Goal: Information Seeking & Learning: Learn about a topic

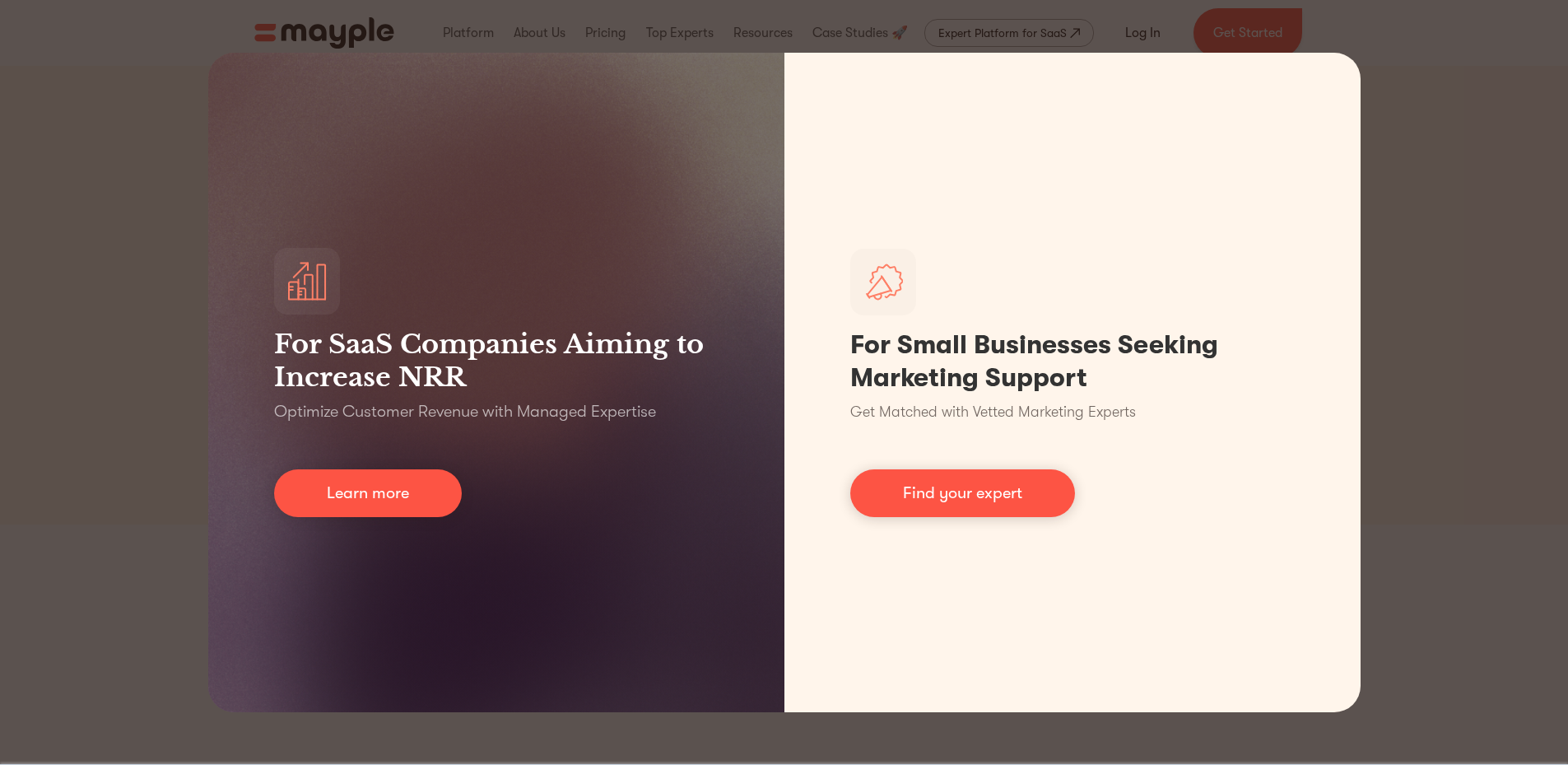
click at [531, 30] on div "For SaaS Companies Aiming to Increase NRR Optimize Customer Revenue with Manage…" at bounding box center [784, 382] width 1568 height 765
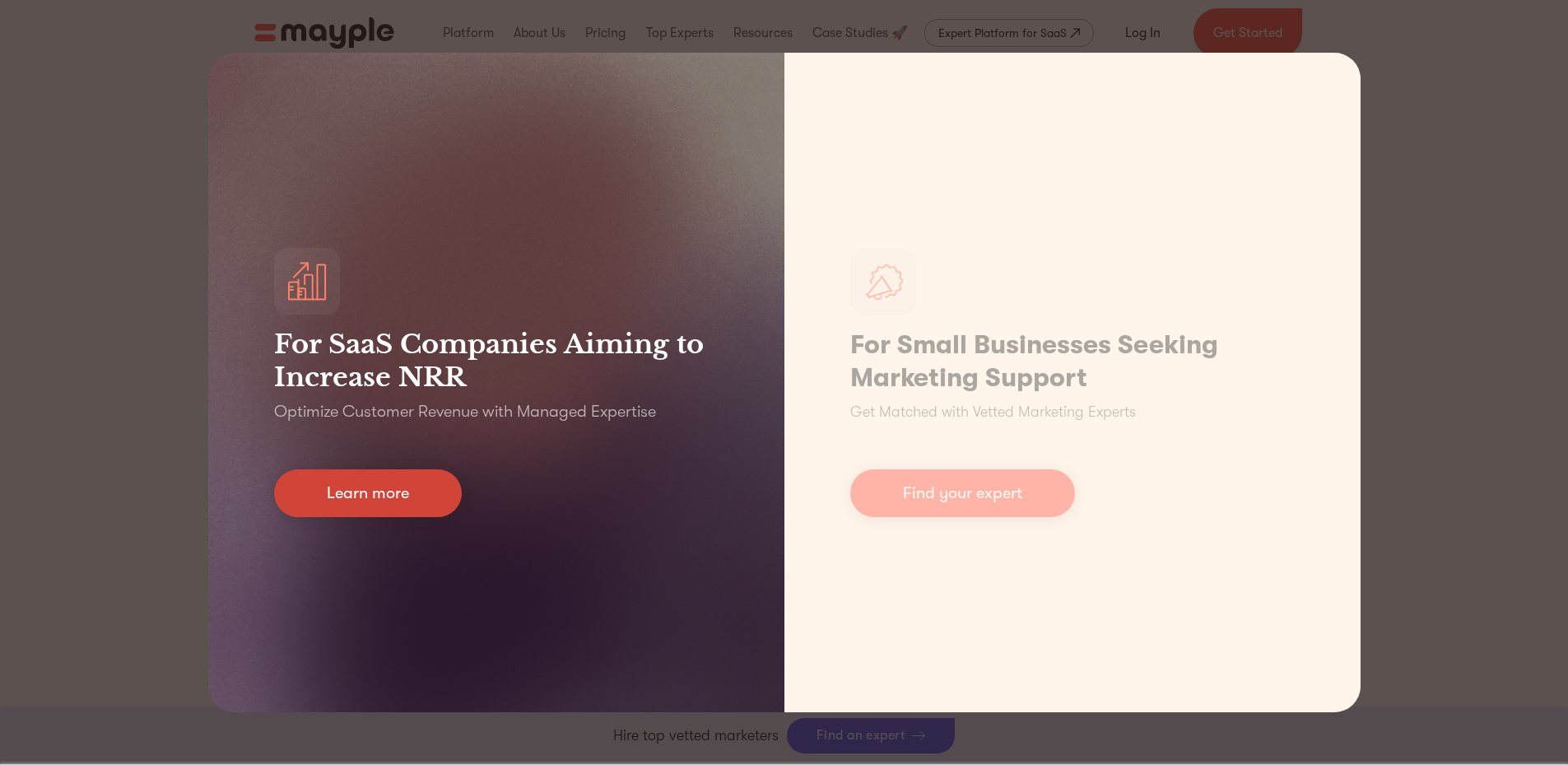
click at [354, 491] on link "Learn more" at bounding box center [367, 493] width 187 height 48
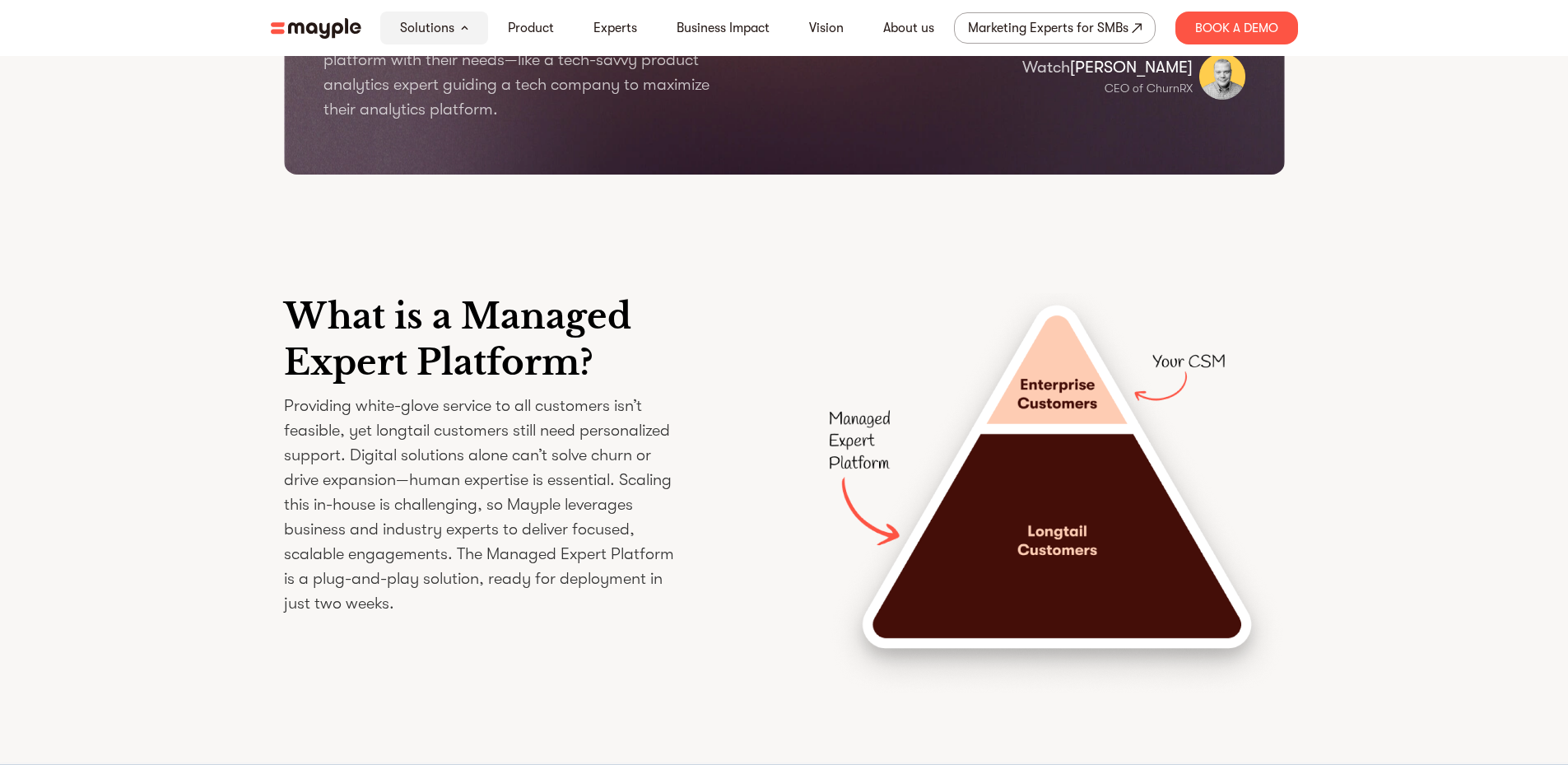
scroll to position [2387, 0]
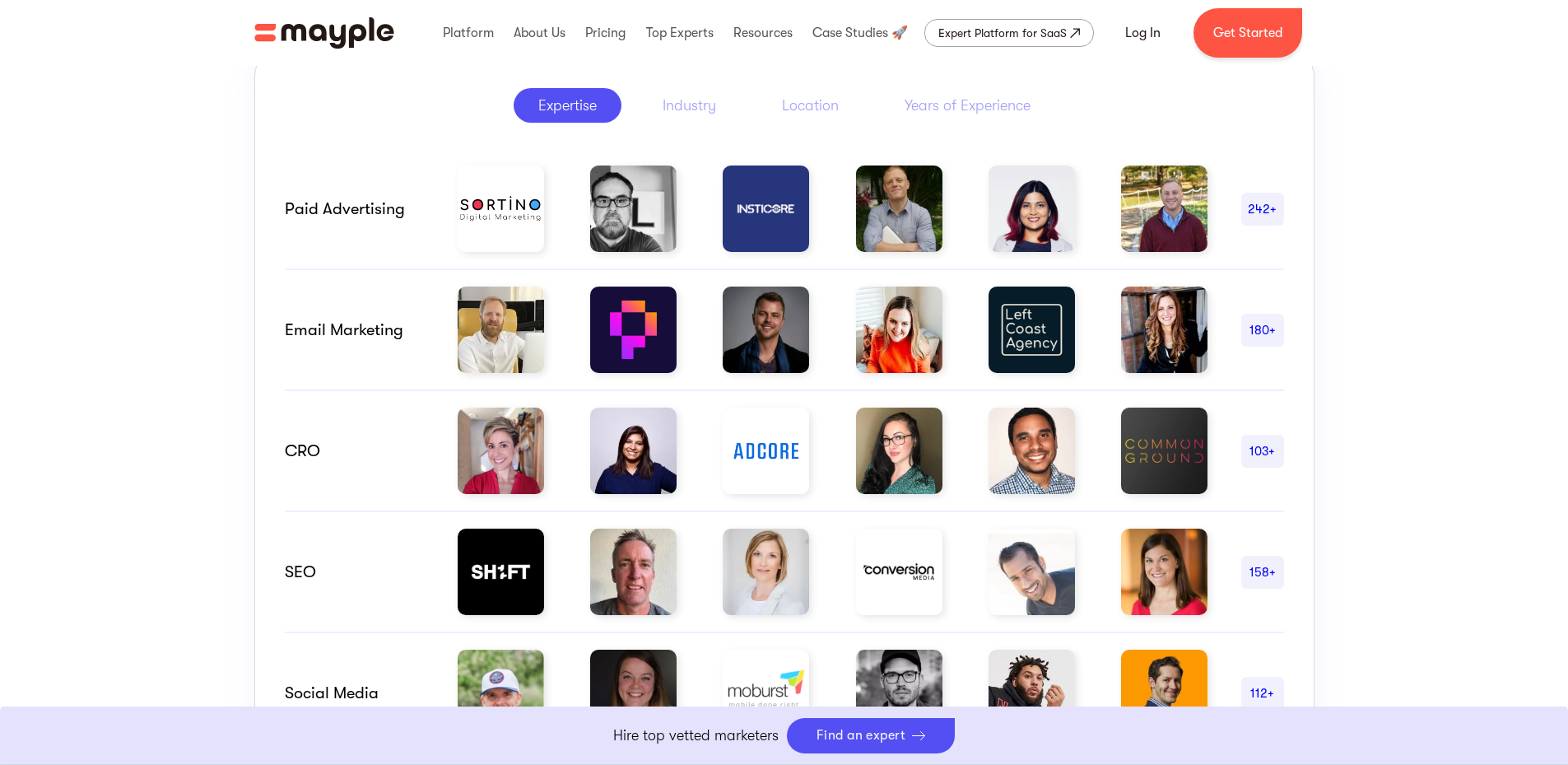
scroll to position [823, 0]
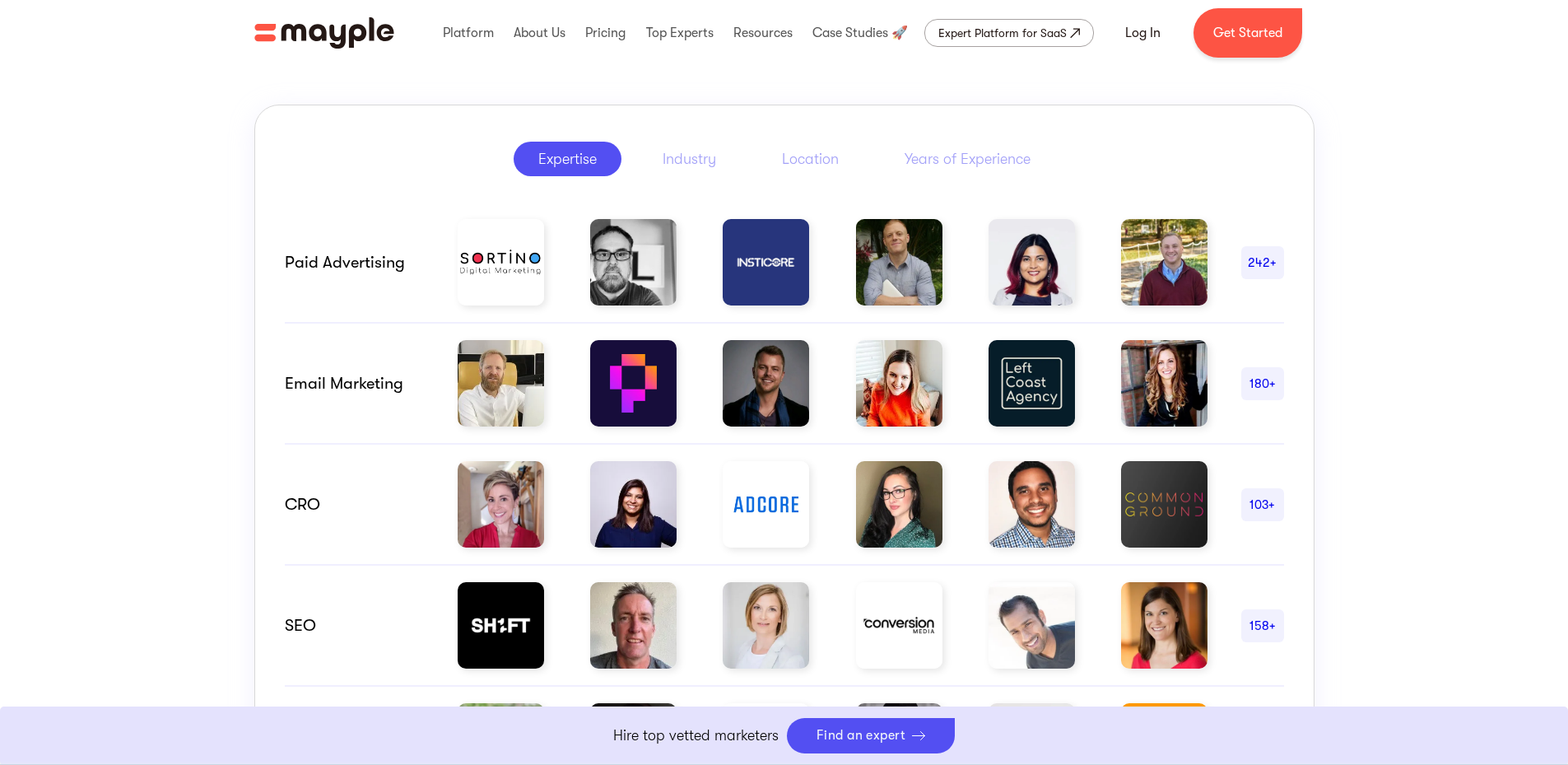
click at [291, 25] on img "home" at bounding box center [324, 32] width 140 height 31
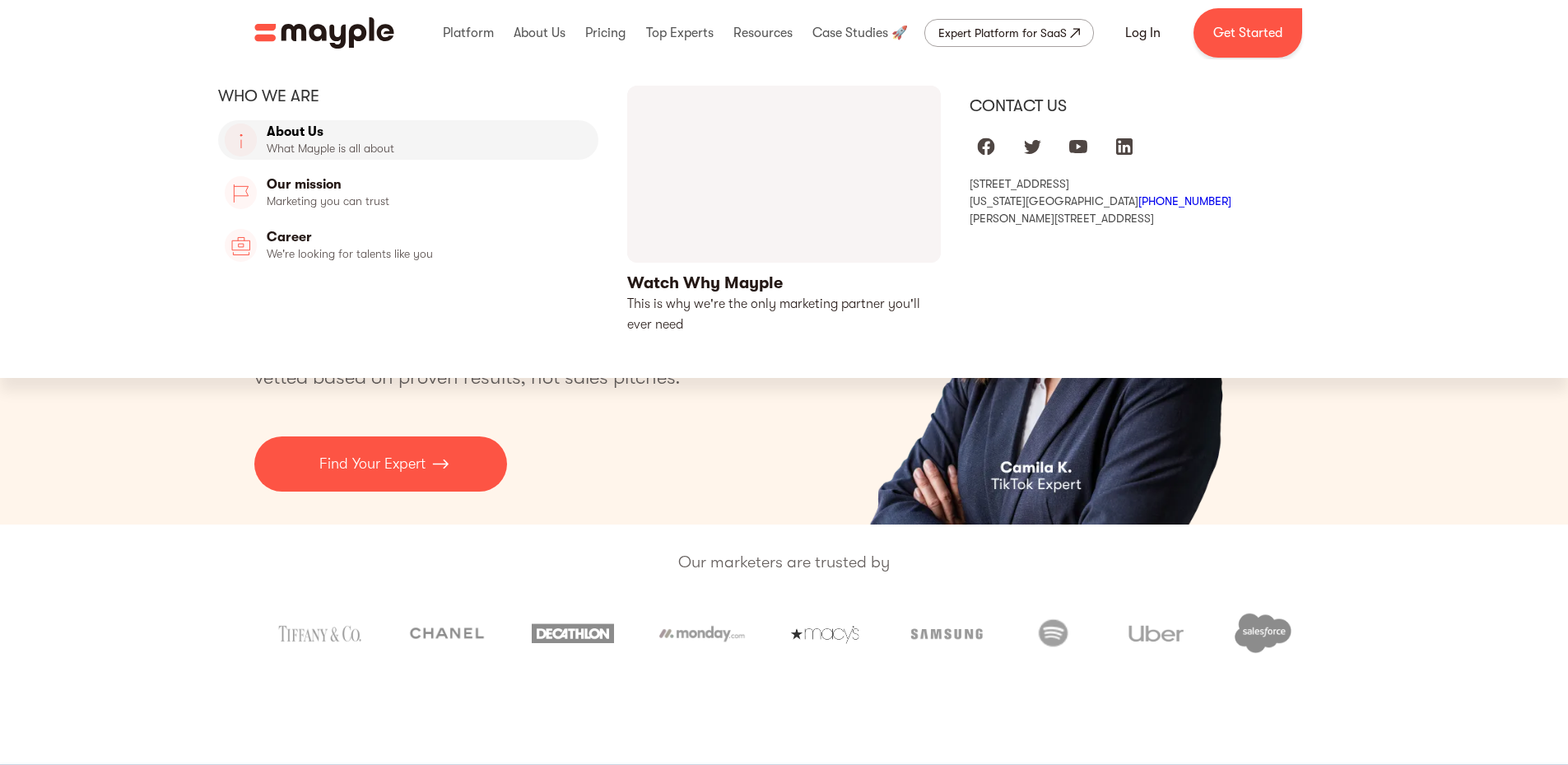
click at [306, 132] on link "About Us" at bounding box center [408, 140] width 381 height 39
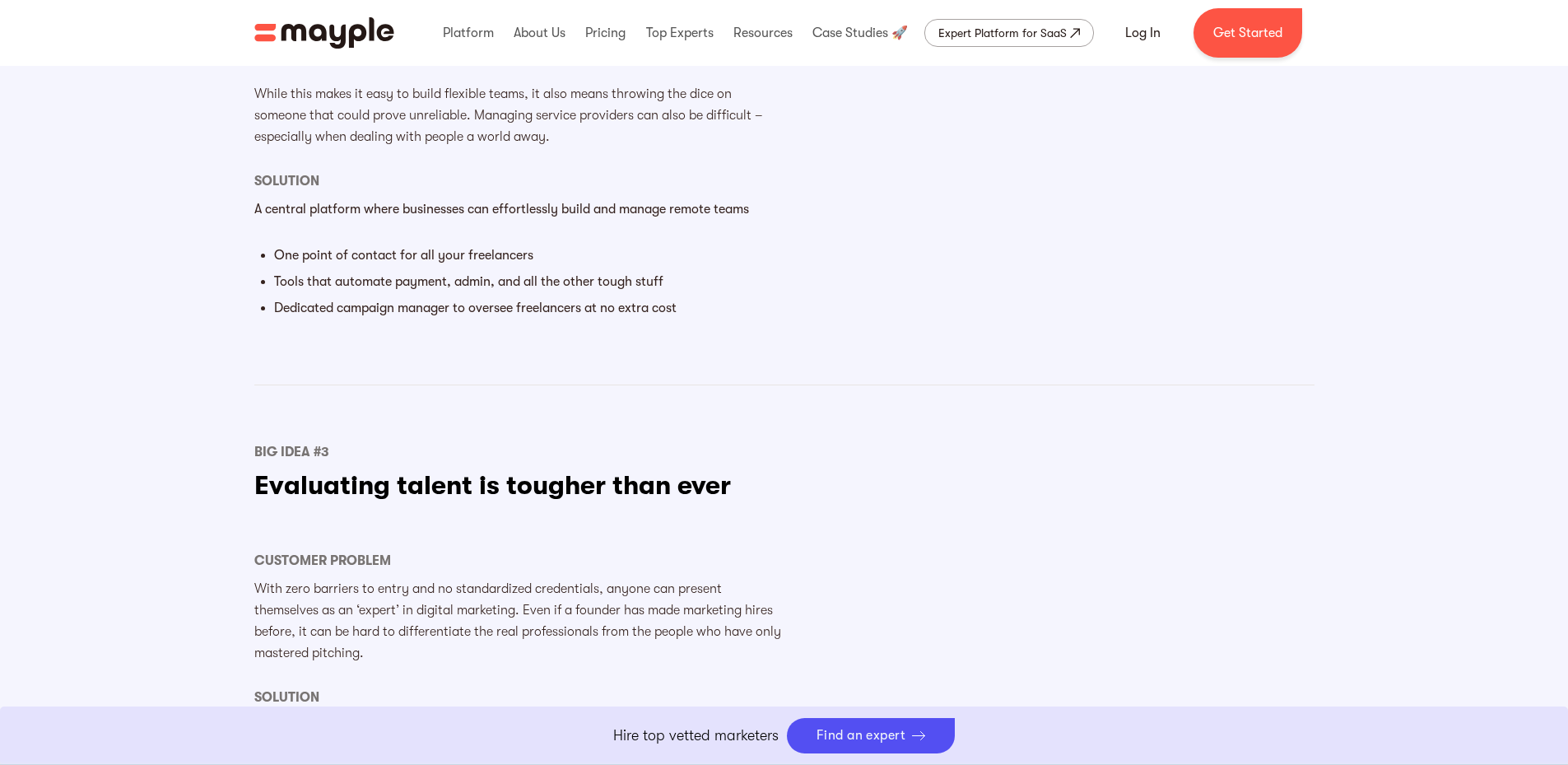
scroll to position [1976, 0]
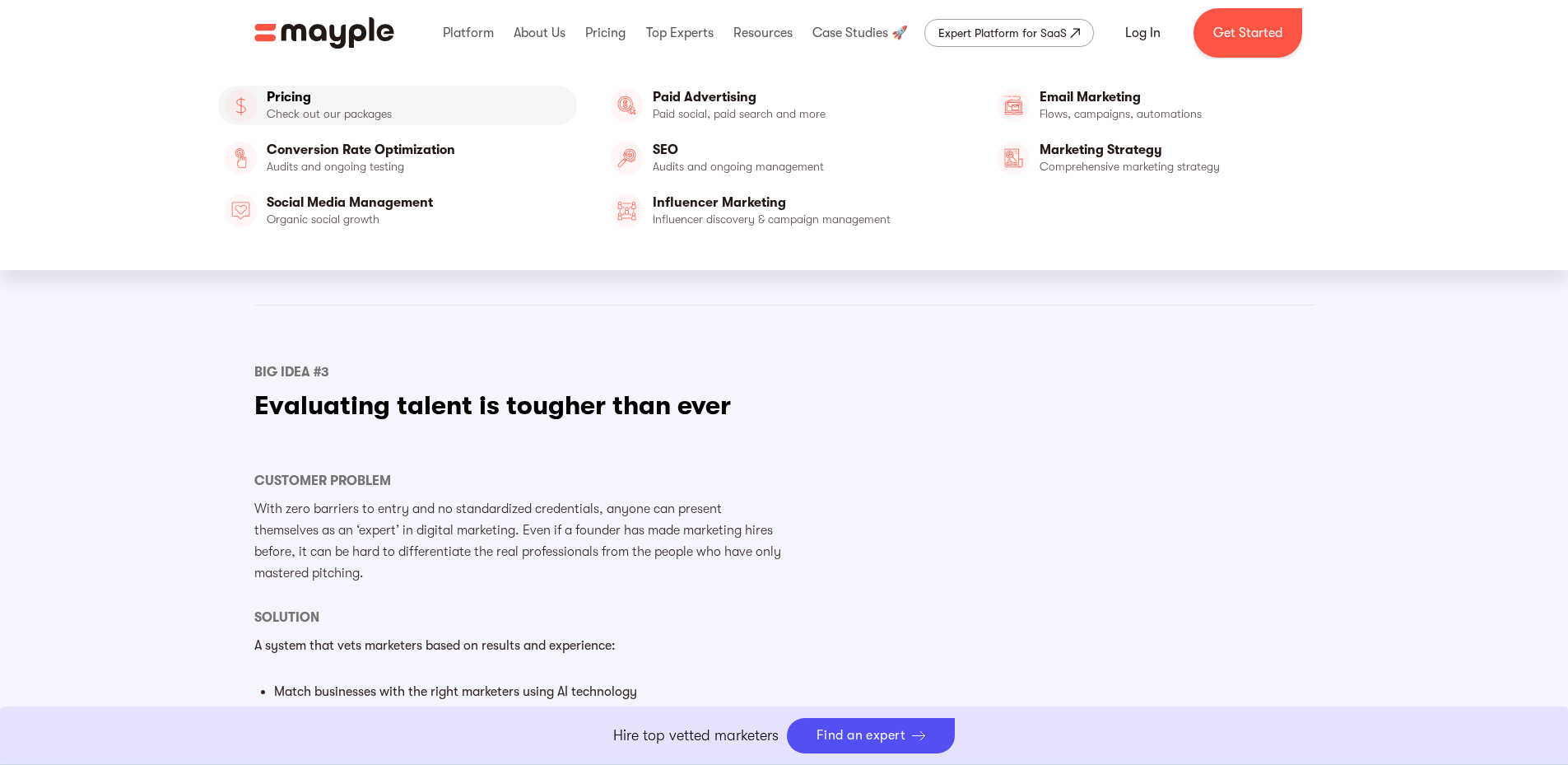
click at [293, 100] on link "Pricing" at bounding box center [398, 105] width 359 height 39
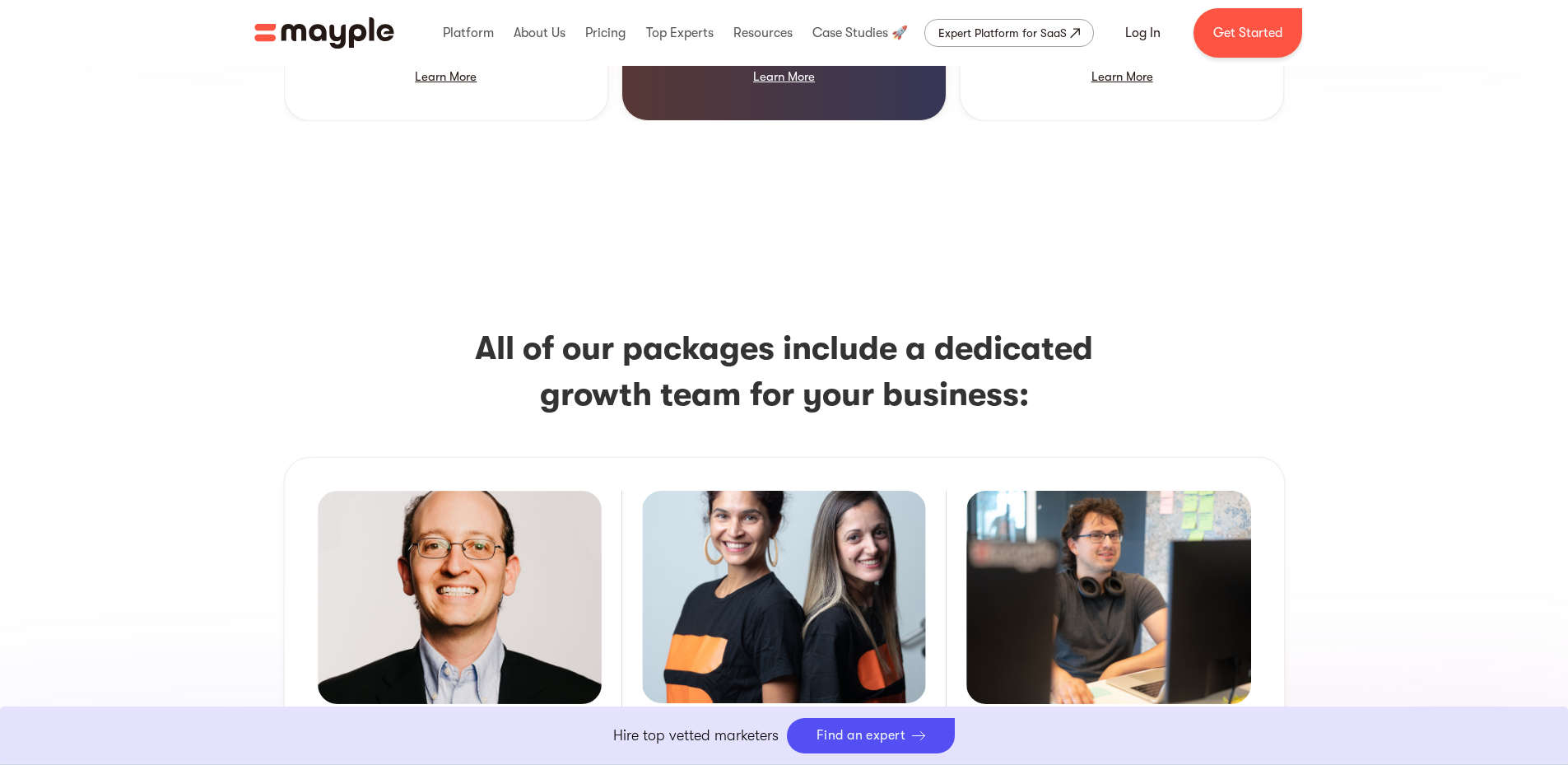
scroll to position [2140, 0]
